Goal: Task Accomplishment & Management: Manage account settings

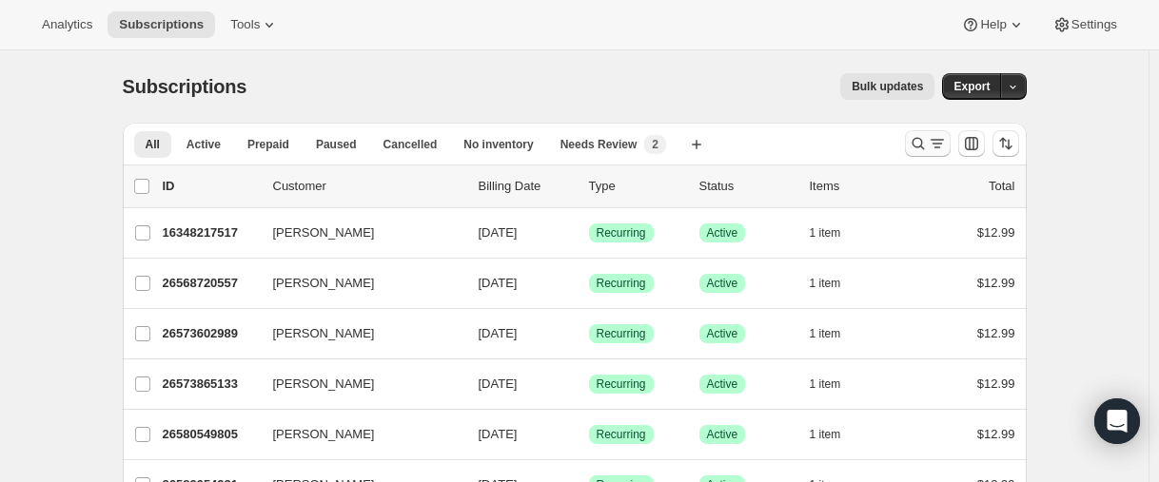
click at [912, 145] on button "Search and filter results" at bounding box center [928, 143] width 46 height 27
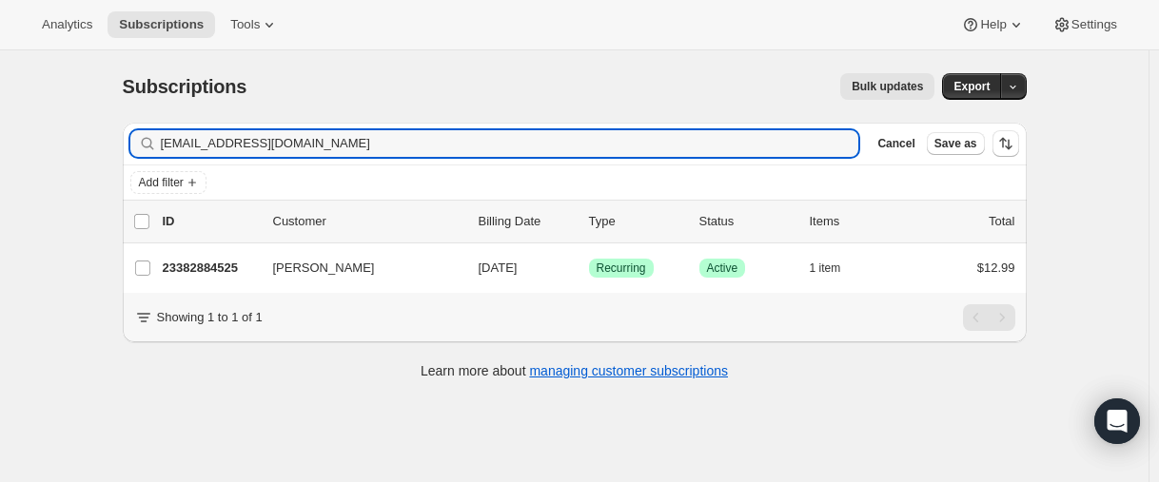
type input "[EMAIL_ADDRESS][DOMAIN_NAME]"
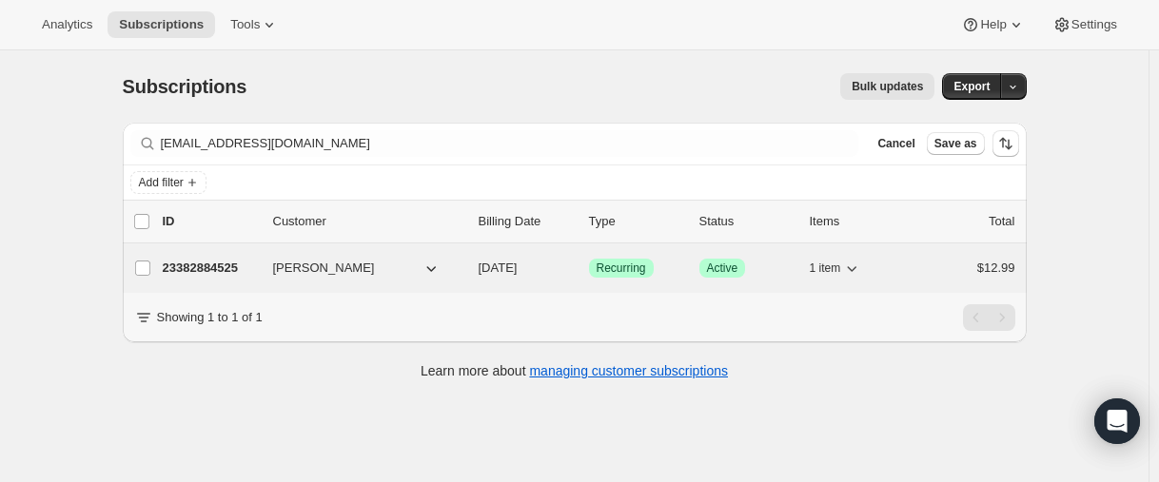
click at [207, 277] on p "23382884525" at bounding box center [210, 268] width 95 height 19
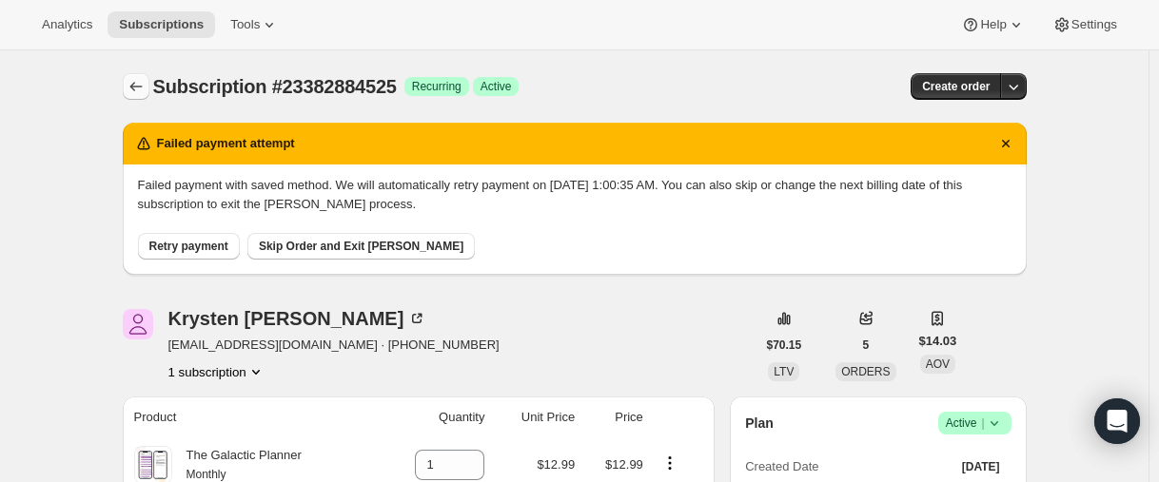
click at [146, 88] on icon "Subscriptions" at bounding box center [136, 86] width 19 height 19
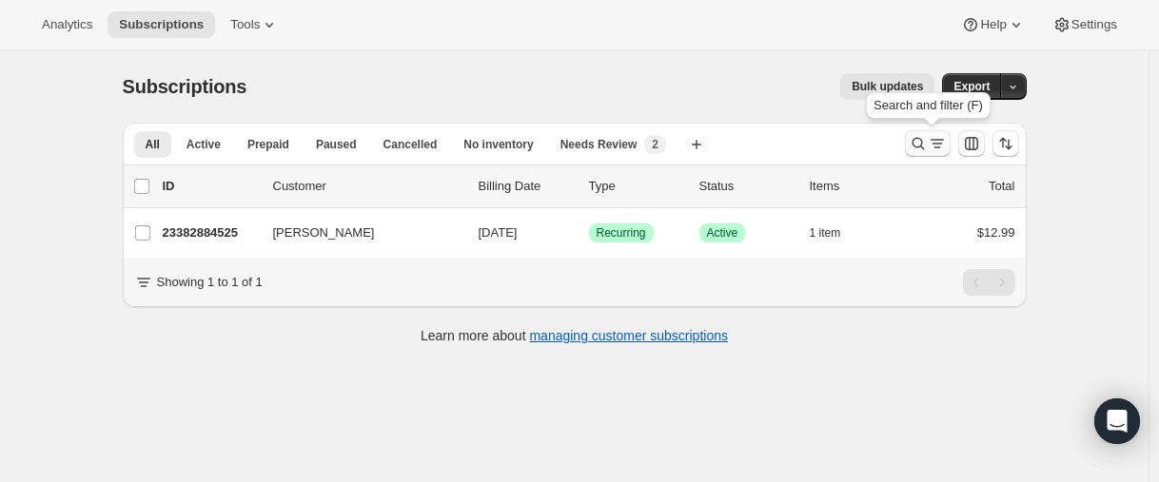
click at [917, 140] on icon "Search and filter results" at bounding box center [918, 143] width 19 height 19
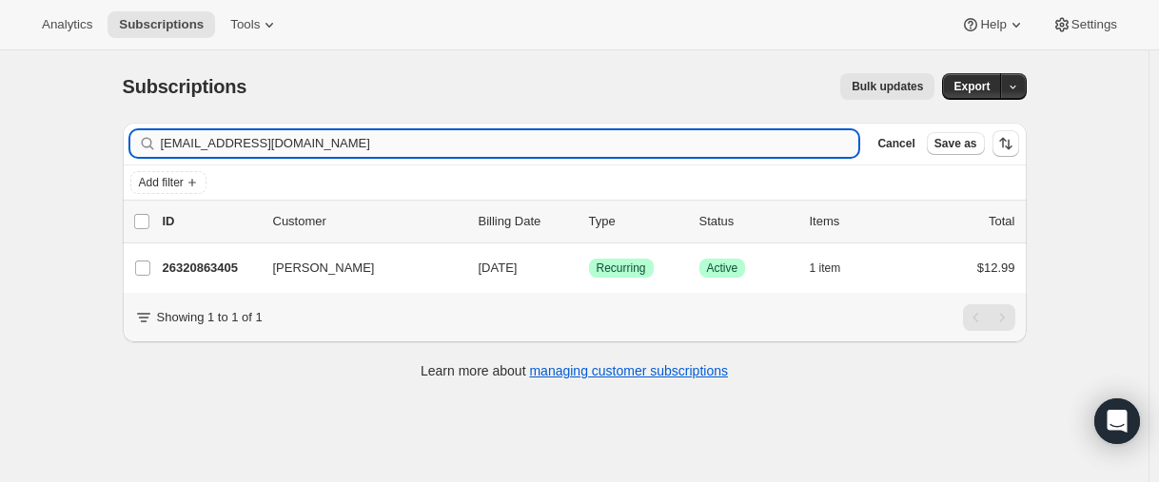
click at [299, 147] on input "[EMAIL_ADDRESS][DOMAIN_NAME]" at bounding box center [510, 143] width 699 height 27
click at [283, 142] on input "[EMAIL_ADDRESS][DOMAIN_NAME]" at bounding box center [510, 143] width 699 height 27
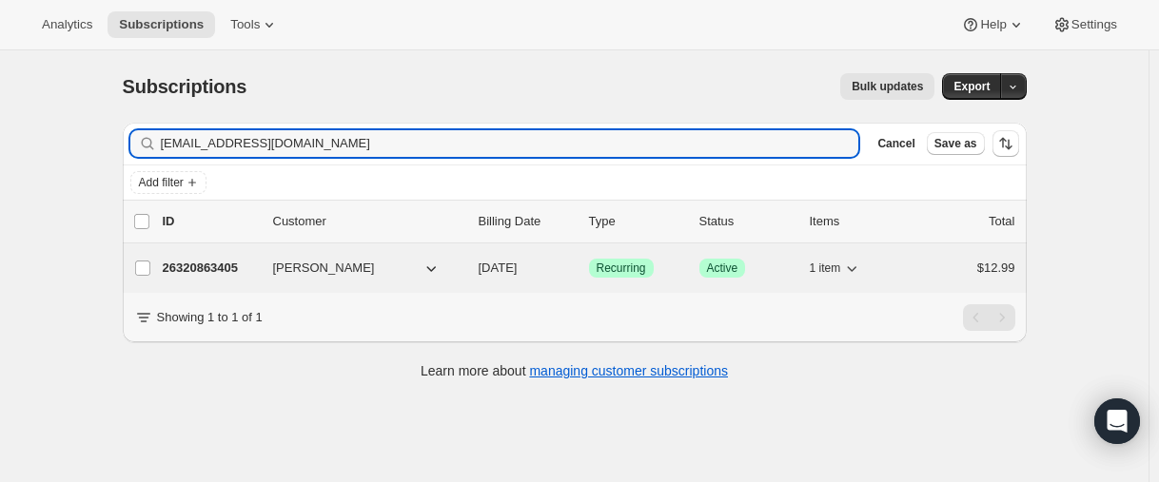
type input "[EMAIL_ADDRESS][DOMAIN_NAME]"
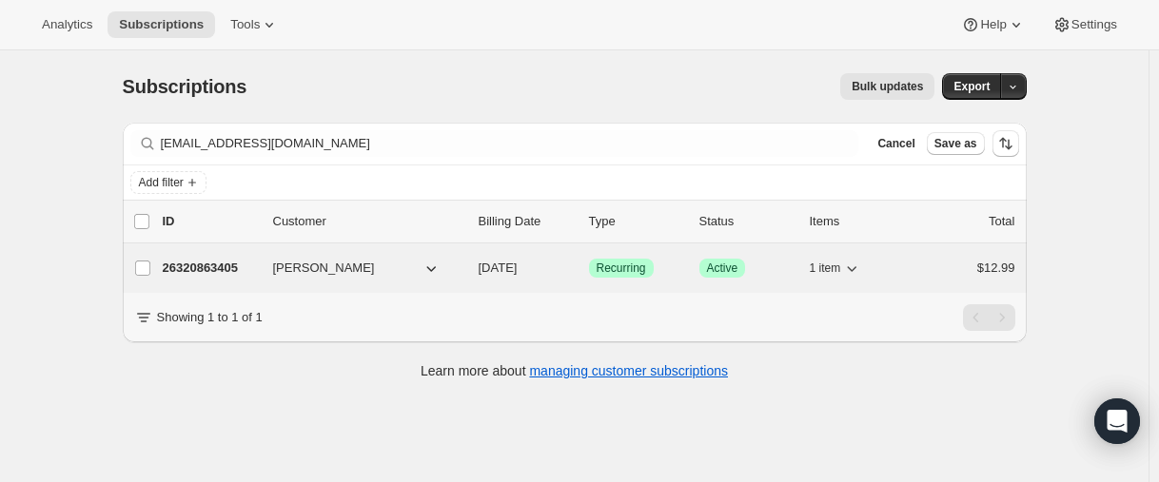
click at [229, 265] on p "26320863405" at bounding box center [210, 268] width 95 height 19
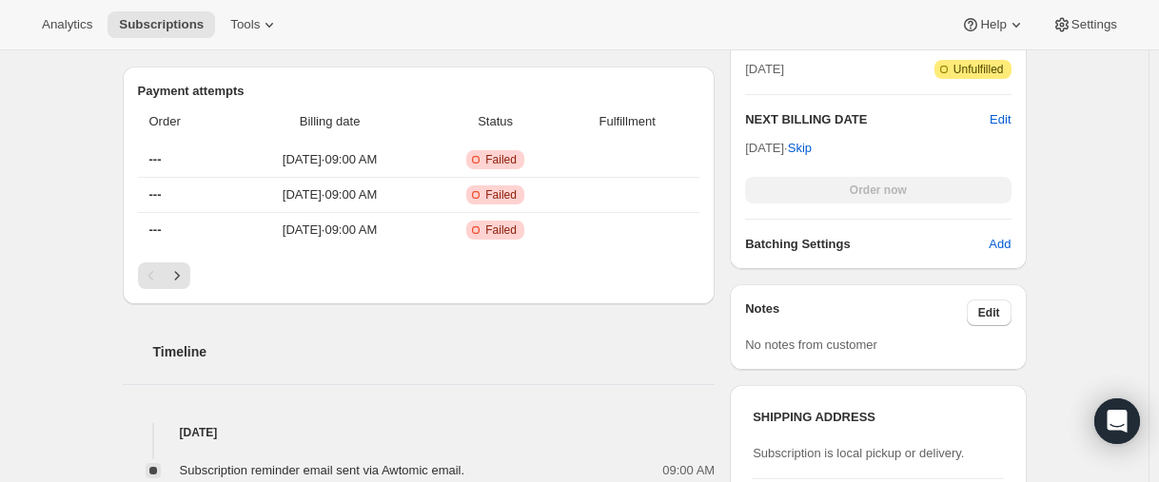
scroll to position [666, 0]
